Goal: Task Accomplishment & Management: Manage account settings

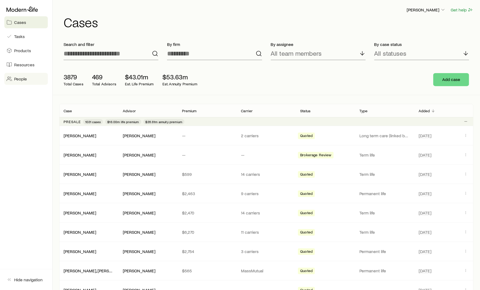
click at [33, 80] on link "People" at bounding box center [25, 79] width 43 height 12
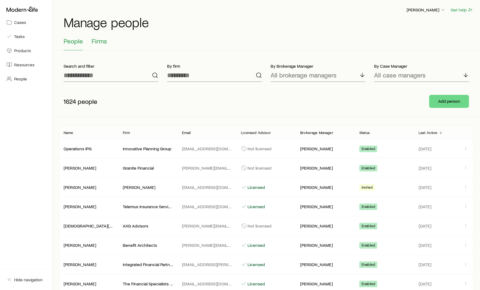
click at [94, 42] on span "Firms" at bounding box center [98, 41] width 15 height 8
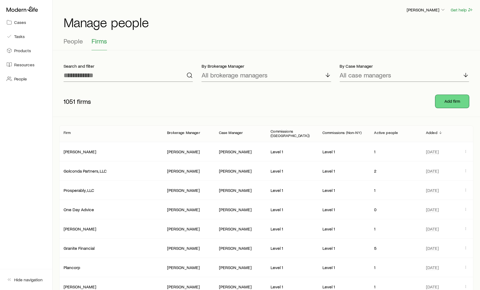
click at [445, 101] on button "Add firm" at bounding box center [452, 101] width 34 height 13
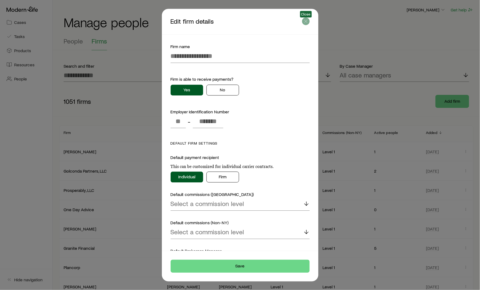
click at [308, 17] on span "Close" at bounding box center [306, 14] width 12 height 7
click at [308, 18] on button "button" at bounding box center [306, 21] width 8 height 8
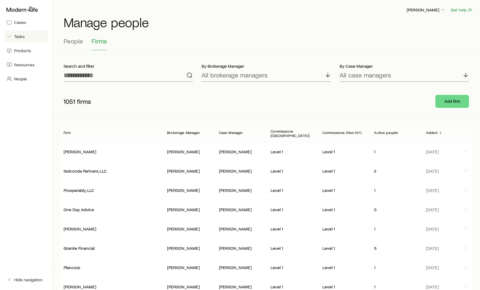
click at [27, 36] on link "Tasks" at bounding box center [25, 36] width 43 height 12
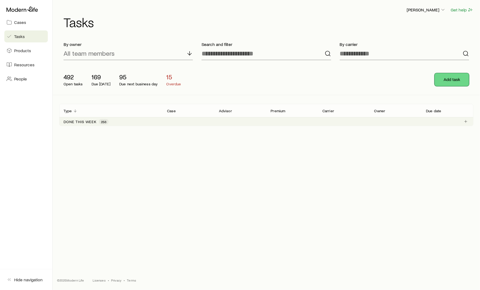
click at [445, 77] on button "Add task" at bounding box center [451, 79] width 34 height 13
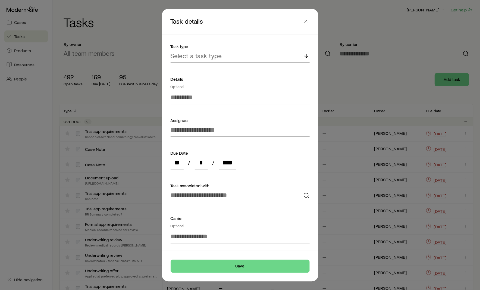
click at [193, 58] on p "Select a task type" at bounding box center [195, 56] width 51 height 8
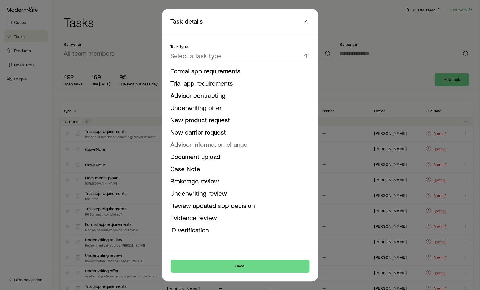
click at [212, 143] on span "Advisor information change" at bounding box center [208, 144] width 77 height 8
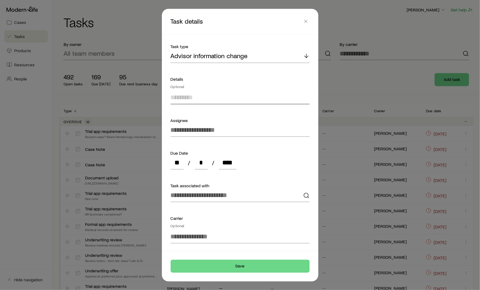
click at [186, 101] on input at bounding box center [239, 97] width 139 height 13
click at [257, 59] on div "Advisor information change" at bounding box center [239, 56] width 139 height 13
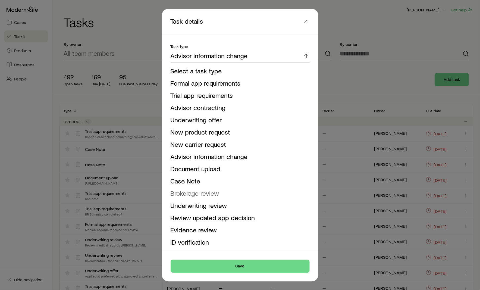
click at [215, 193] on span "Brokerage review" at bounding box center [194, 193] width 49 height 8
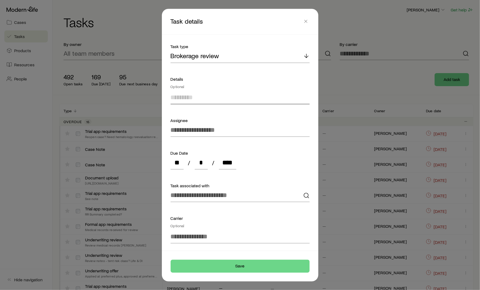
click at [206, 100] on input at bounding box center [239, 97] width 139 height 13
click at [181, 133] on input at bounding box center [239, 130] width 139 height 13
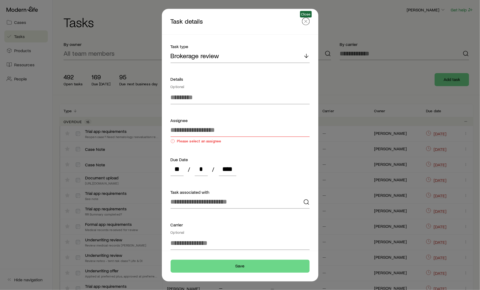
click at [305, 22] on line "button" at bounding box center [305, 21] width 3 height 3
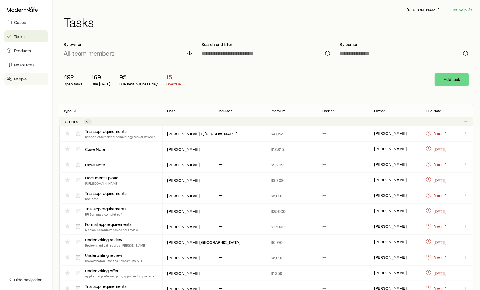
click at [10, 76] on icon at bounding box center [9, 78] width 5 height 5
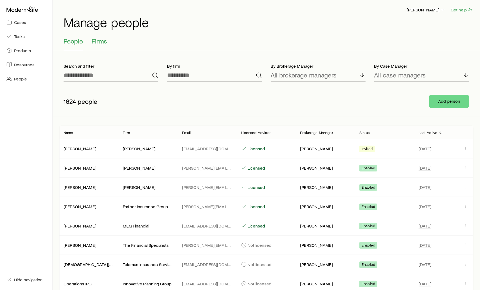
click at [99, 42] on span "Firms" at bounding box center [98, 41] width 15 height 8
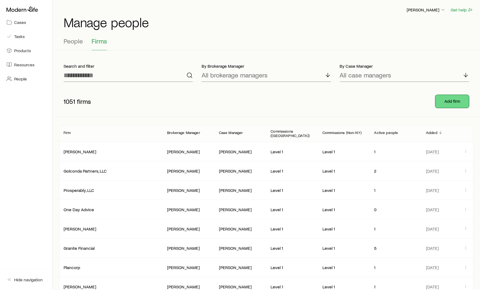
click at [451, 95] on button "Add firm" at bounding box center [452, 101] width 34 height 13
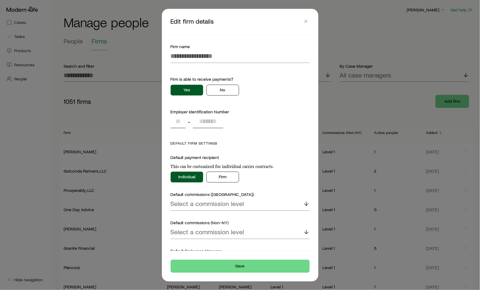
click at [184, 123] on input "tel" at bounding box center [177, 121] width 15 height 13
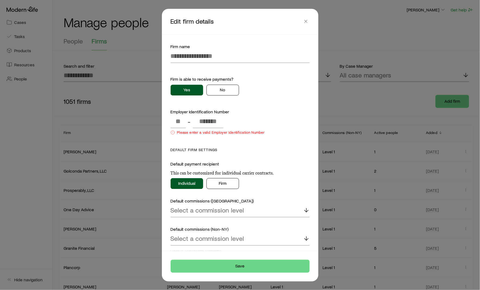
click at [261, 134] on form "Firm name Firm is able to receive payments? Yes No Employer Identification Numb…" at bounding box center [239, 172] width 139 height 258
click at [224, 89] on button "No" at bounding box center [222, 89] width 33 height 11
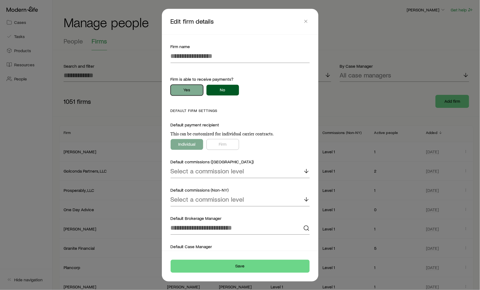
click at [192, 92] on button "Yes" at bounding box center [186, 89] width 33 height 11
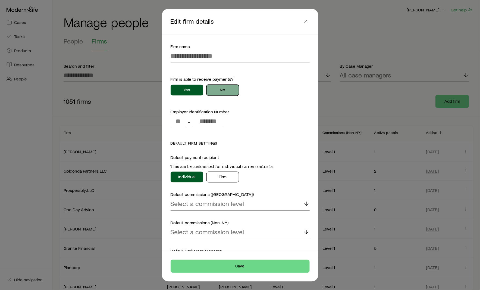
click at [225, 91] on button "No" at bounding box center [222, 89] width 33 height 11
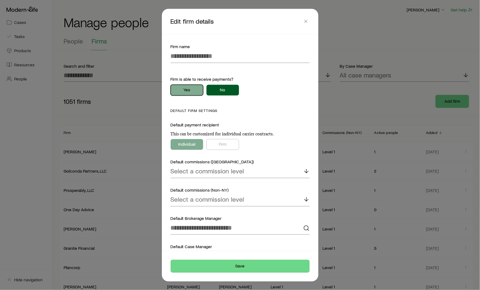
click at [194, 92] on button "Yes" at bounding box center [186, 89] width 33 height 11
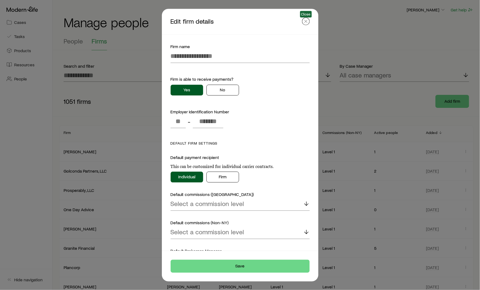
click at [307, 23] on icon "button" at bounding box center [305, 20] width 5 height 5
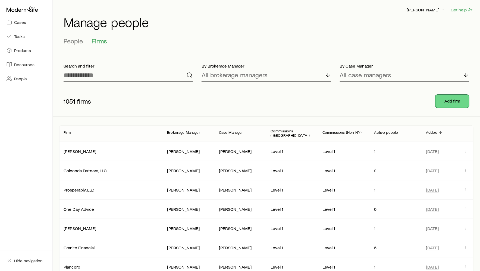
click at [441, 102] on button "Add firm" at bounding box center [452, 101] width 34 height 13
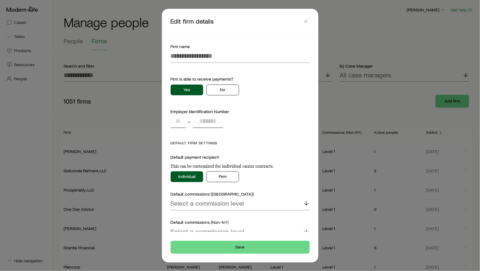
drag, startPoint x: 173, startPoint y: 120, endPoint x: 230, endPoint y: 124, distance: 57.4
click at [230, 124] on div "Employer Identification Number -" at bounding box center [239, 118] width 139 height 20
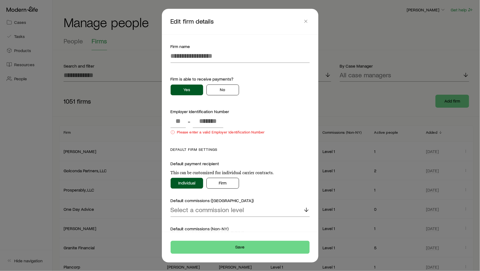
click at [330, 102] on div at bounding box center [240, 135] width 480 height 271
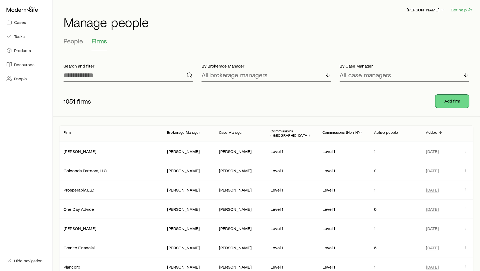
click at [436, 103] on button "Add firm" at bounding box center [452, 101] width 34 height 13
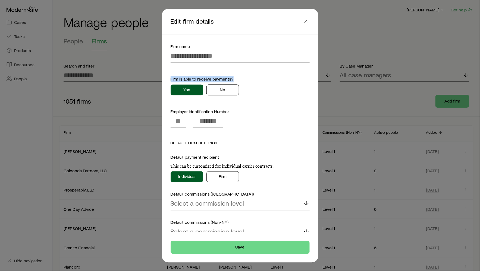
drag, startPoint x: 170, startPoint y: 78, endPoint x: 237, endPoint y: 78, distance: 66.5
click at [237, 78] on div "Firm is able to receive payments?" at bounding box center [239, 79] width 139 height 7
click at [223, 93] on button "No" at bounding box center [222, 89] width 33 height 11
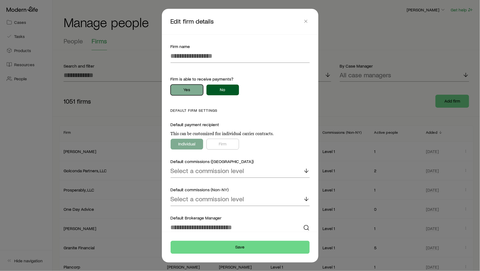
click at [184, 90] on button "Yes" at bounding box center [186, 89] width 33 height 11
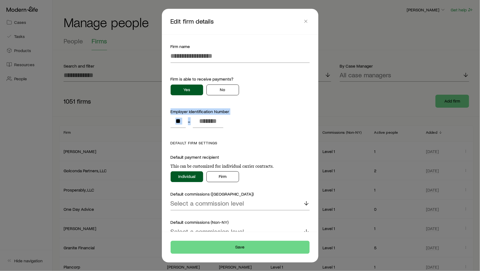
drag, startPoint x: 170, startPoint y: 113, endPoint x: 233, endPoint y: 123, distance: 64.3
click at [233, 123] on div "Firm name Firm is able to receive payments? Yes No Employer Identification Numb…" at bounding box center [240, 132] width 152 height 197
click at [233, 123] on div "Employer Identification Number -" at bounding box center [239, 118] width 139 height 20
click at [307, 21] on icon "button" at bounding box center [305, 20] width 5 height 5
